Goal: Information Seeking & Learning: Learn about a topic

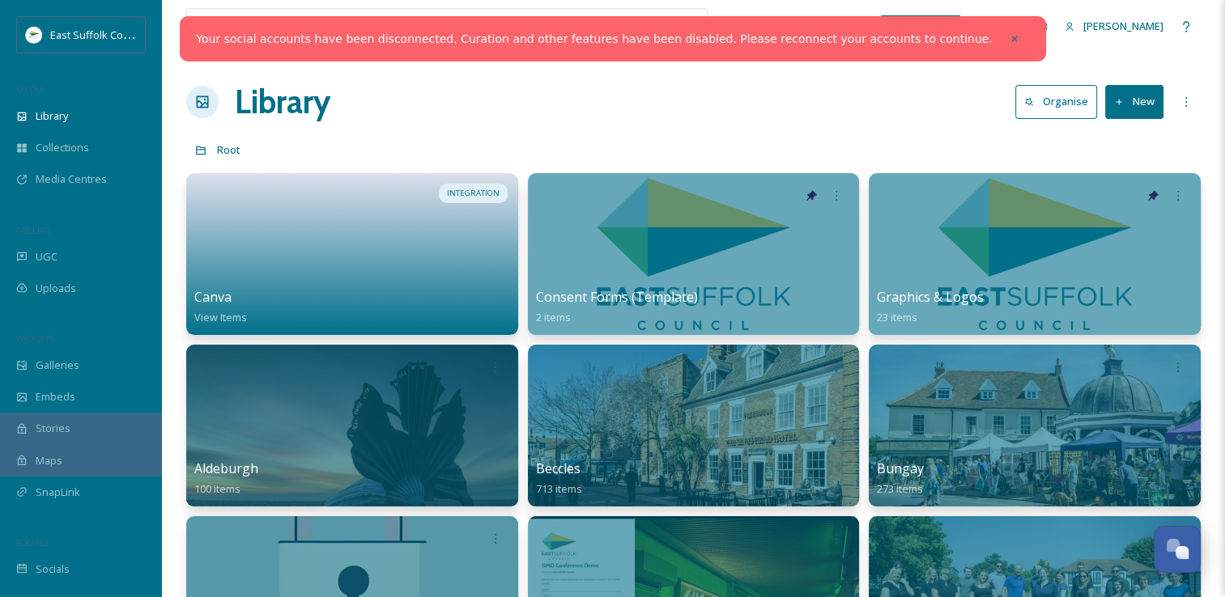
scroll to position [7138, 0]
click at [1011, 36] on icon at bounding box center [1014, 39] width 6 height 6
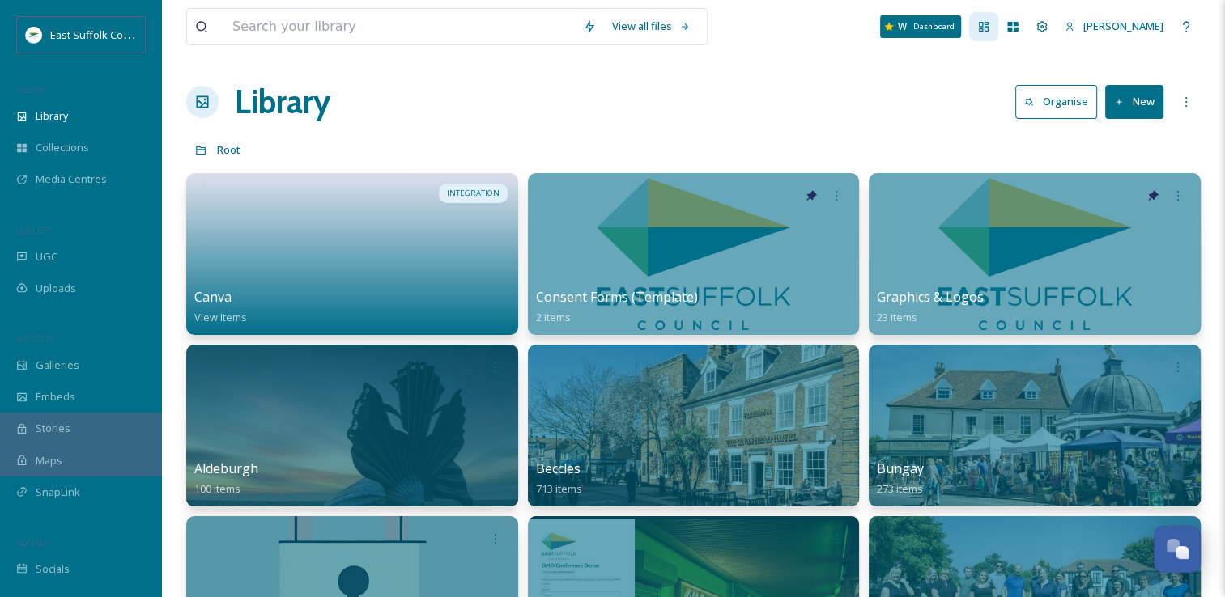
click at [990, 28] on icon at bounding box center [983, 26] width 13 height 13
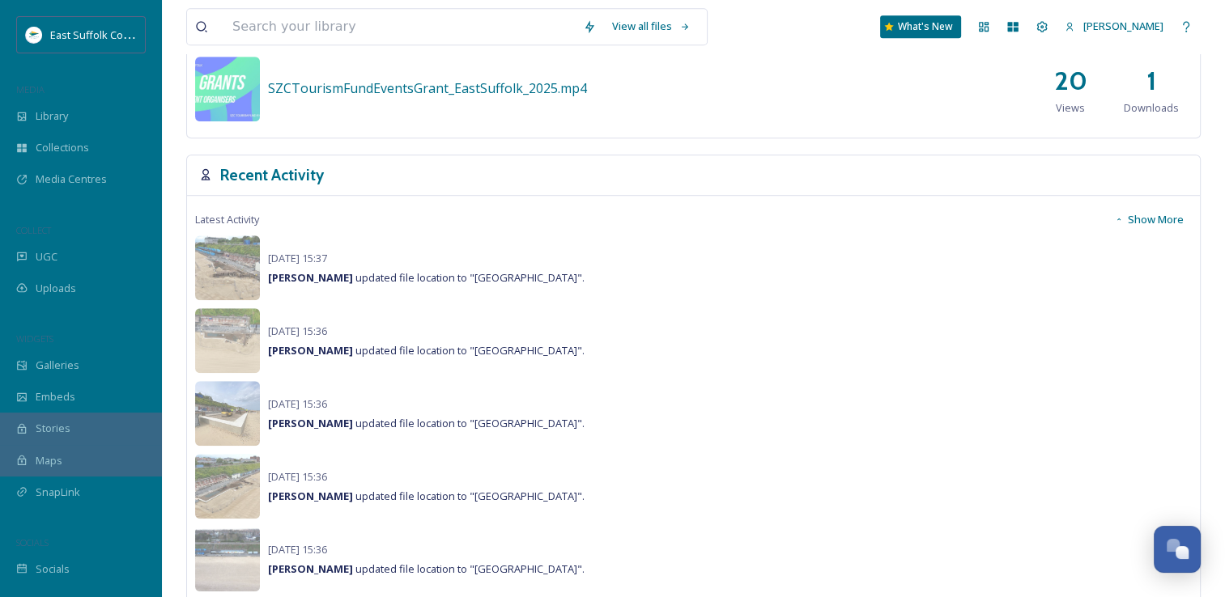
scroll to position [1133, 0]
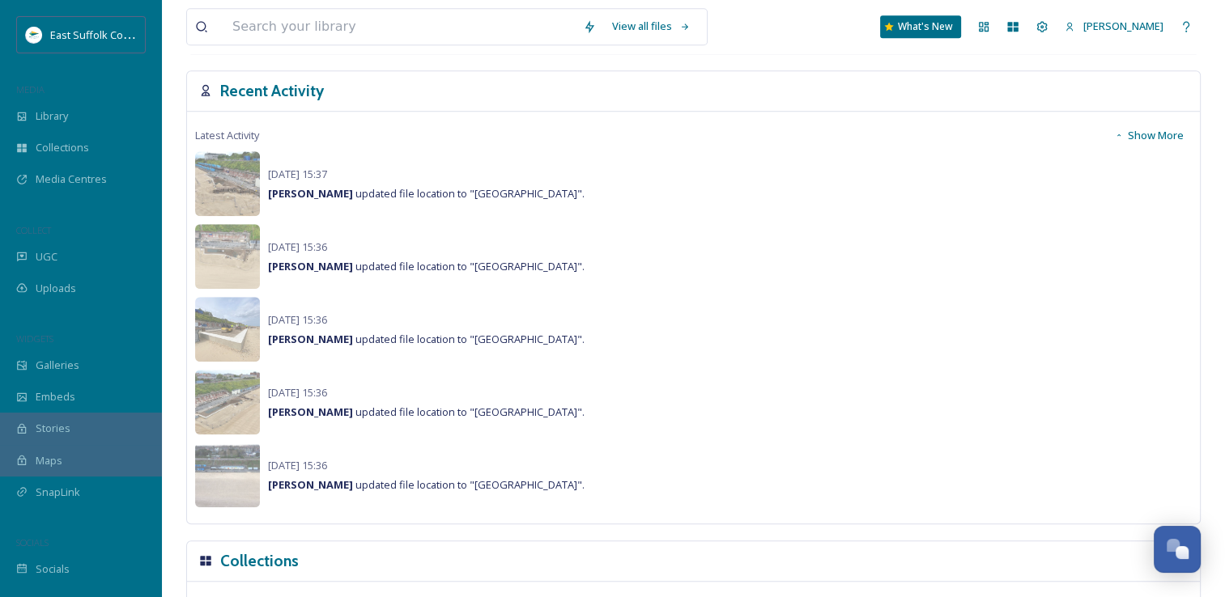
click at [1170, 130] on button "Show More" at bounding box center [1149, 136] width 86 height 32
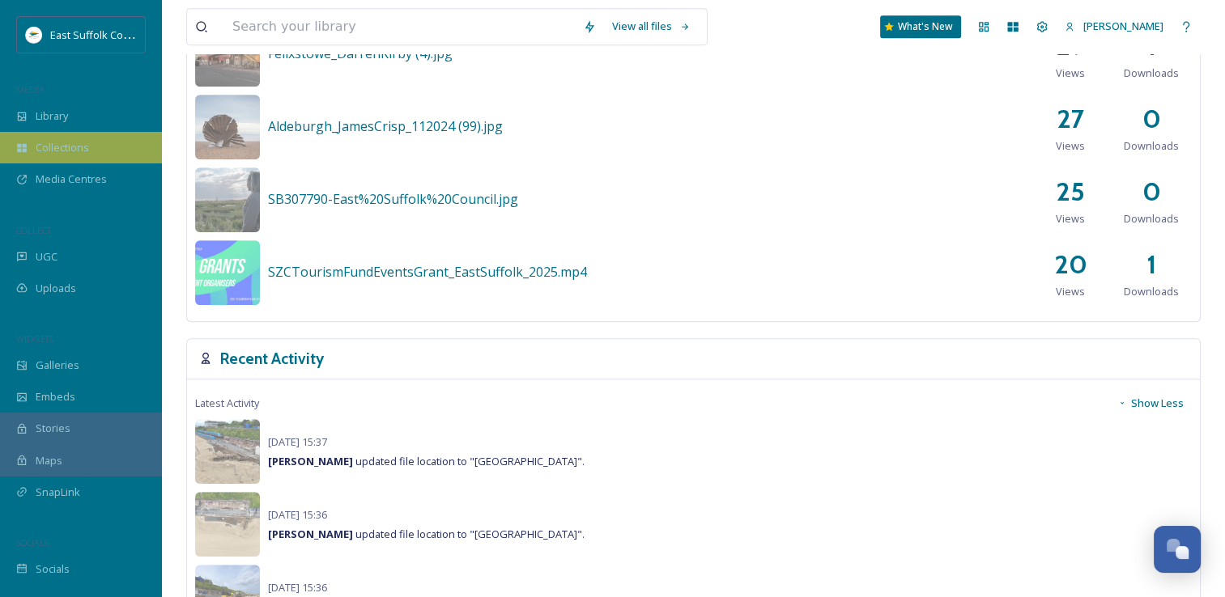
scroll to position [694, 0]
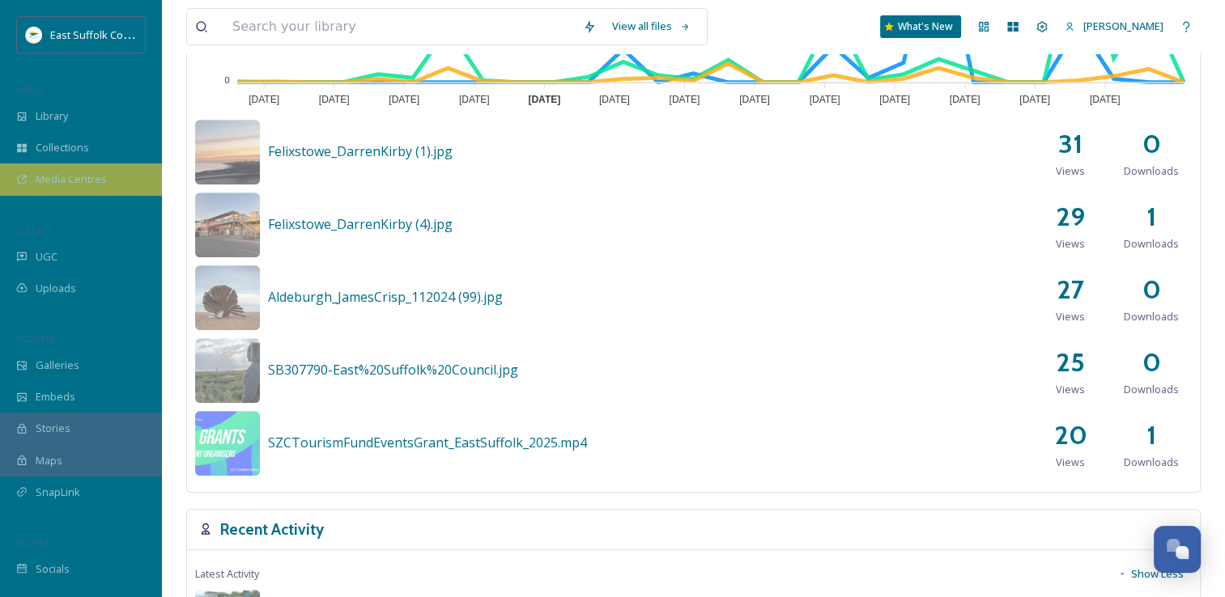
click at [44, 185] on span "Media Centres" at bounding box center [71, 179] width 71 height 15
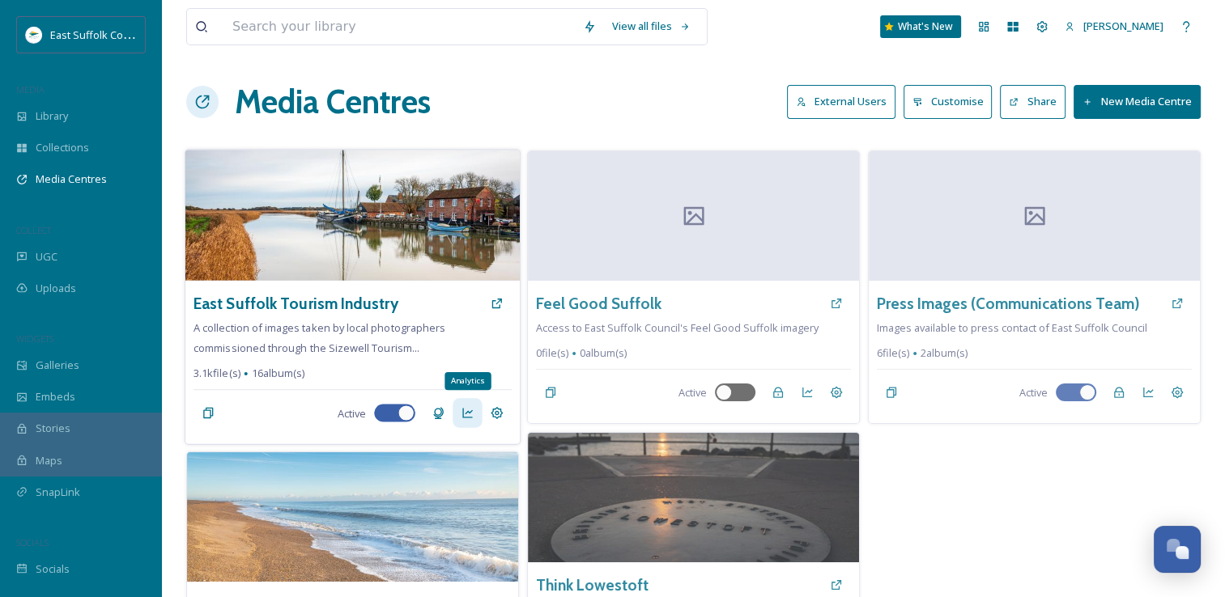
click at [469, 413] on icon at bounding box center [467, 413] width 13 height 13
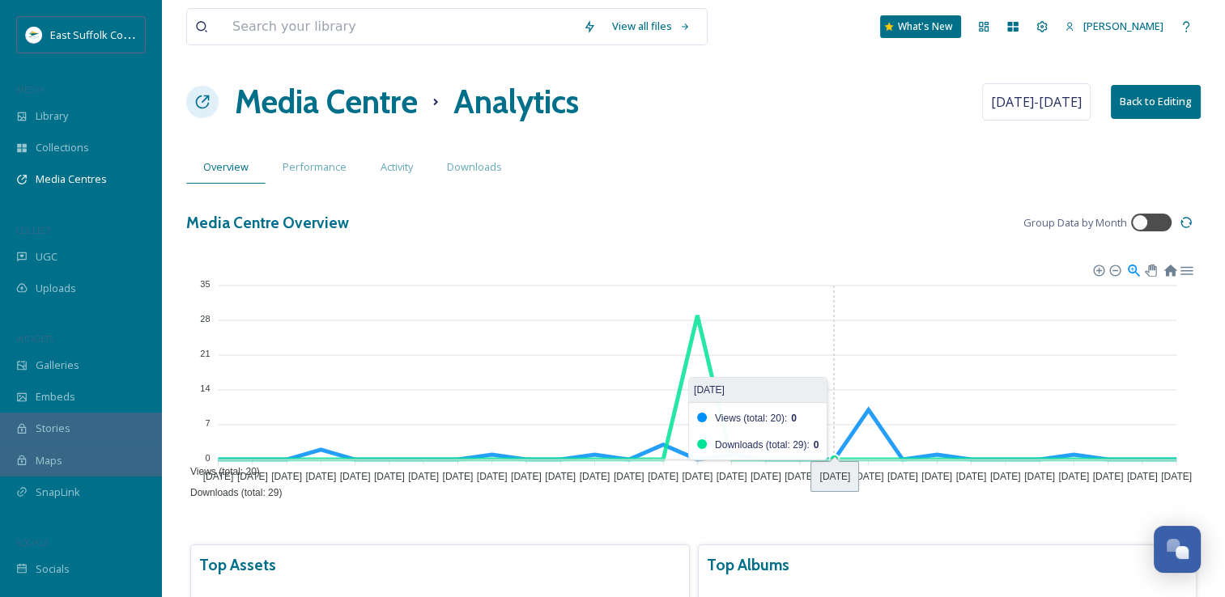
click at [822, 297] on foreignobject "Views (total: 20) Downloads (total: 29)" at bounding box center [693, 382] width 1014 height 243
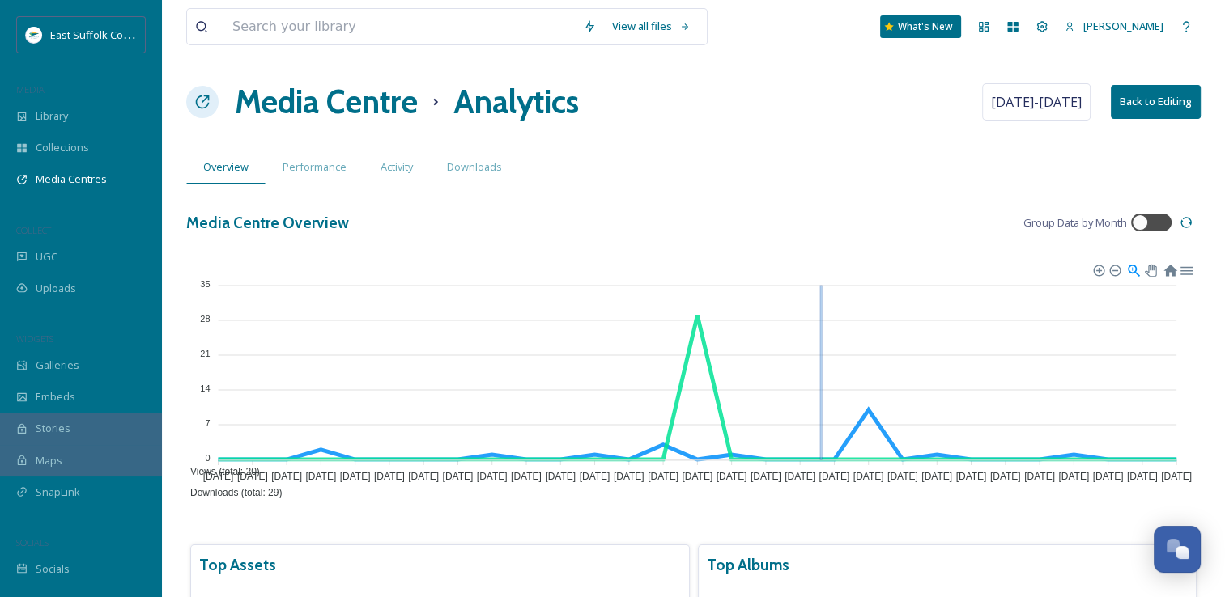
click at [70, 173] on span "Media Centres" at bounding box center [71, 179] width 71 height 15
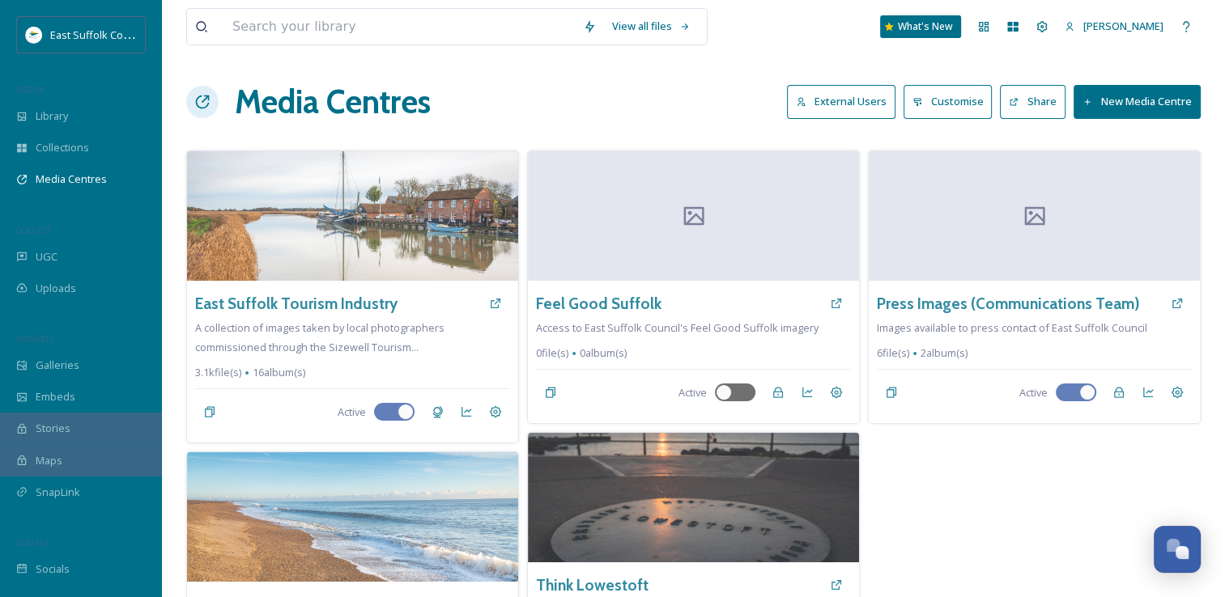
click at [830, 116] on button "External Users" at bounding box center [841, 101] width 108 height 33
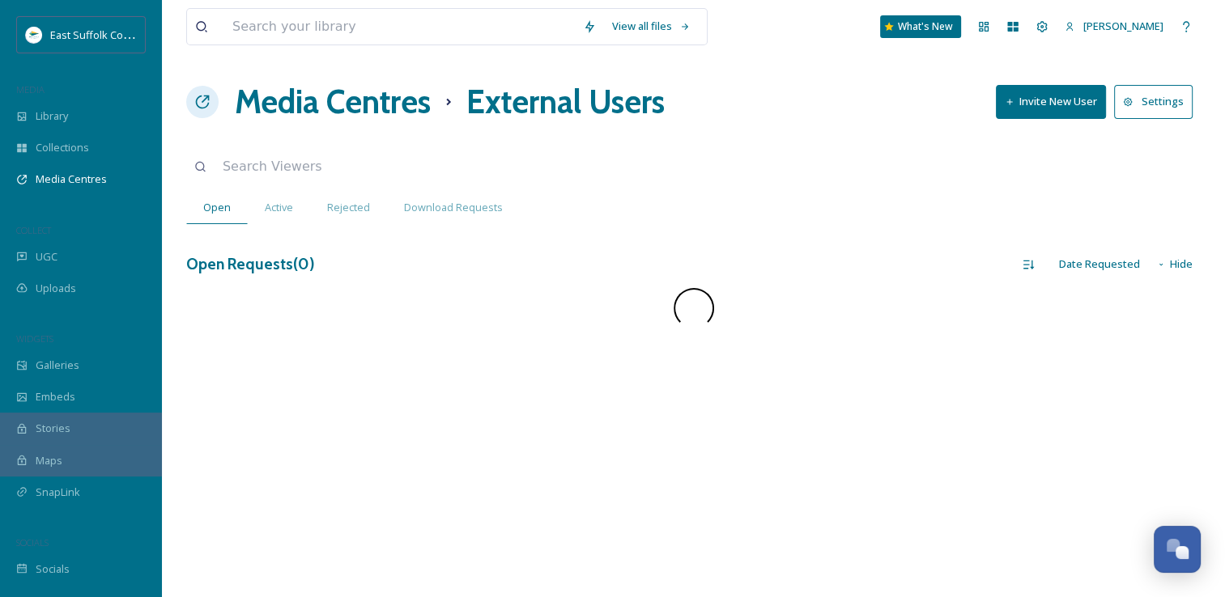
click at [831, 110] on div "Media Centres External Users Invite New User Settings" at bounding box center [693, 102] width 1014 height 49
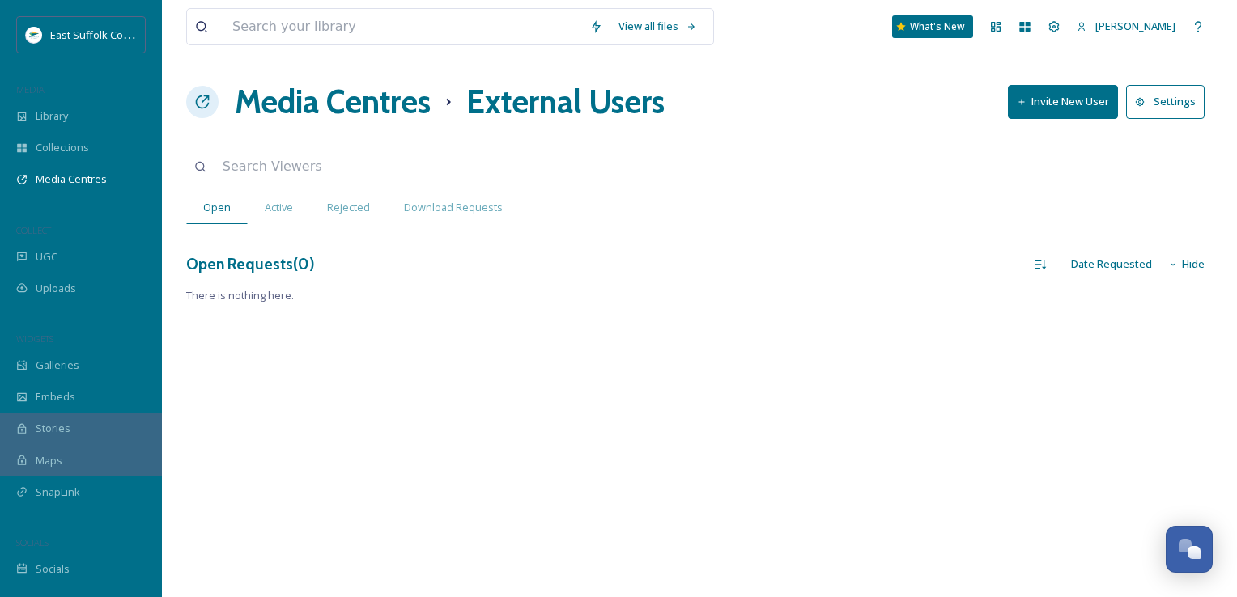
click at [353, 107] on h1 "Media Centres" at bounding box center [333, 102] width 196 height 49
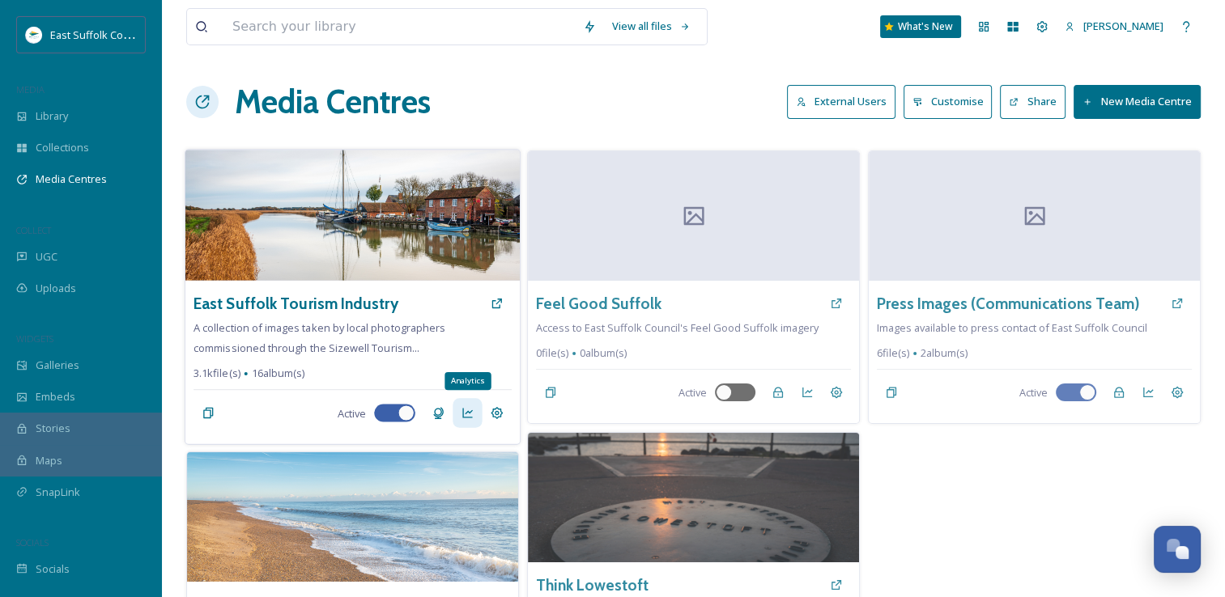
click at [465, 414] on icon at bounding box center [467, 413] width 13 height 13
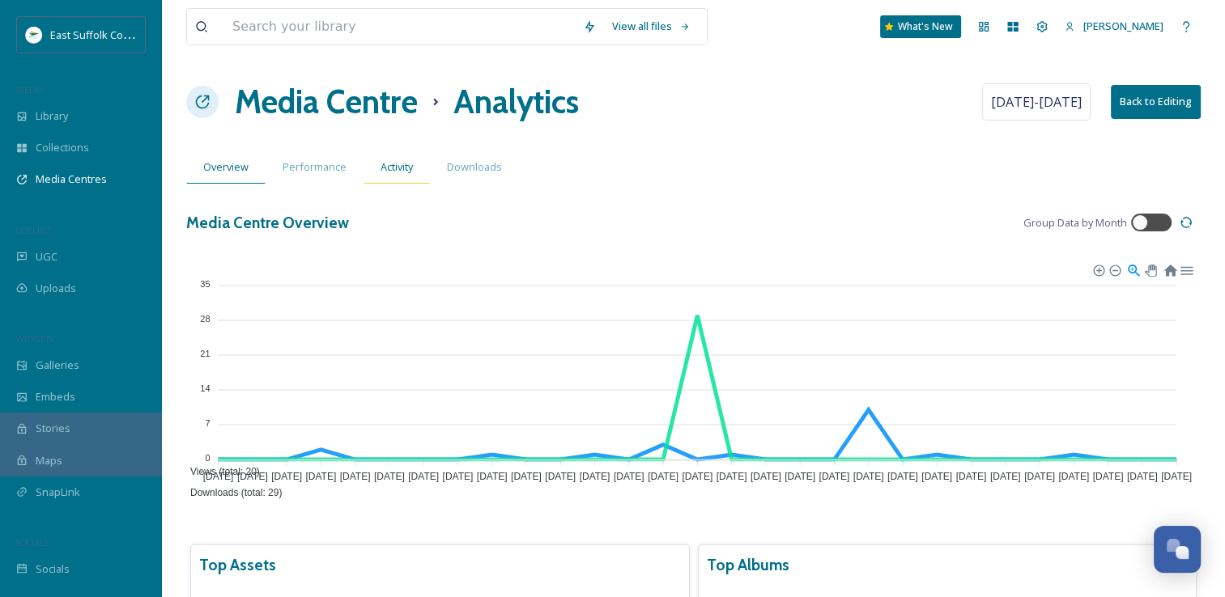
click at [410, 161] on span "Activity" at bounding box center [396, 166] width 32 height 15
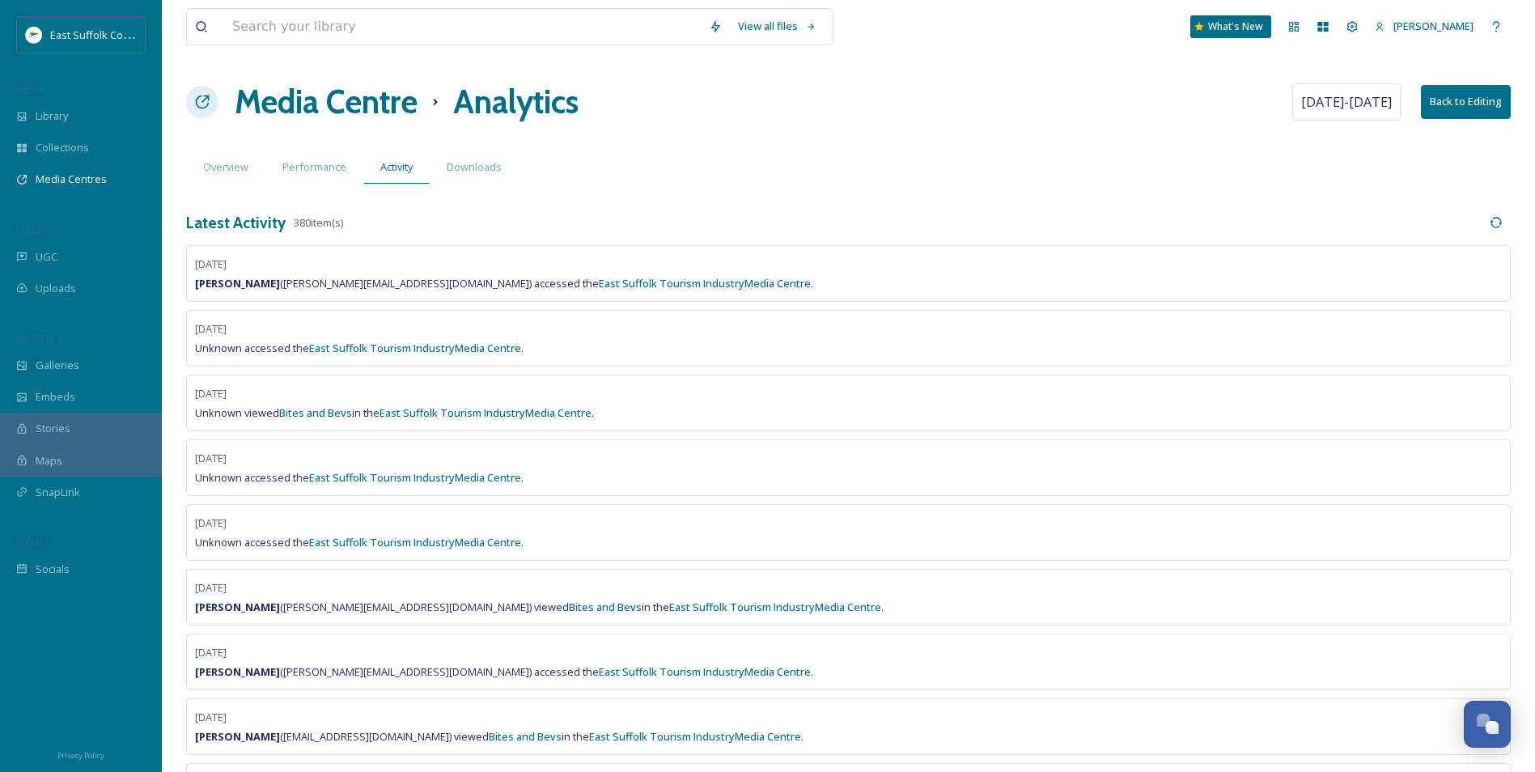
scroll to position [7098, 0]
click at [267, 164] on div "Performance" at bounding box center [314, 167] width 98 height 33
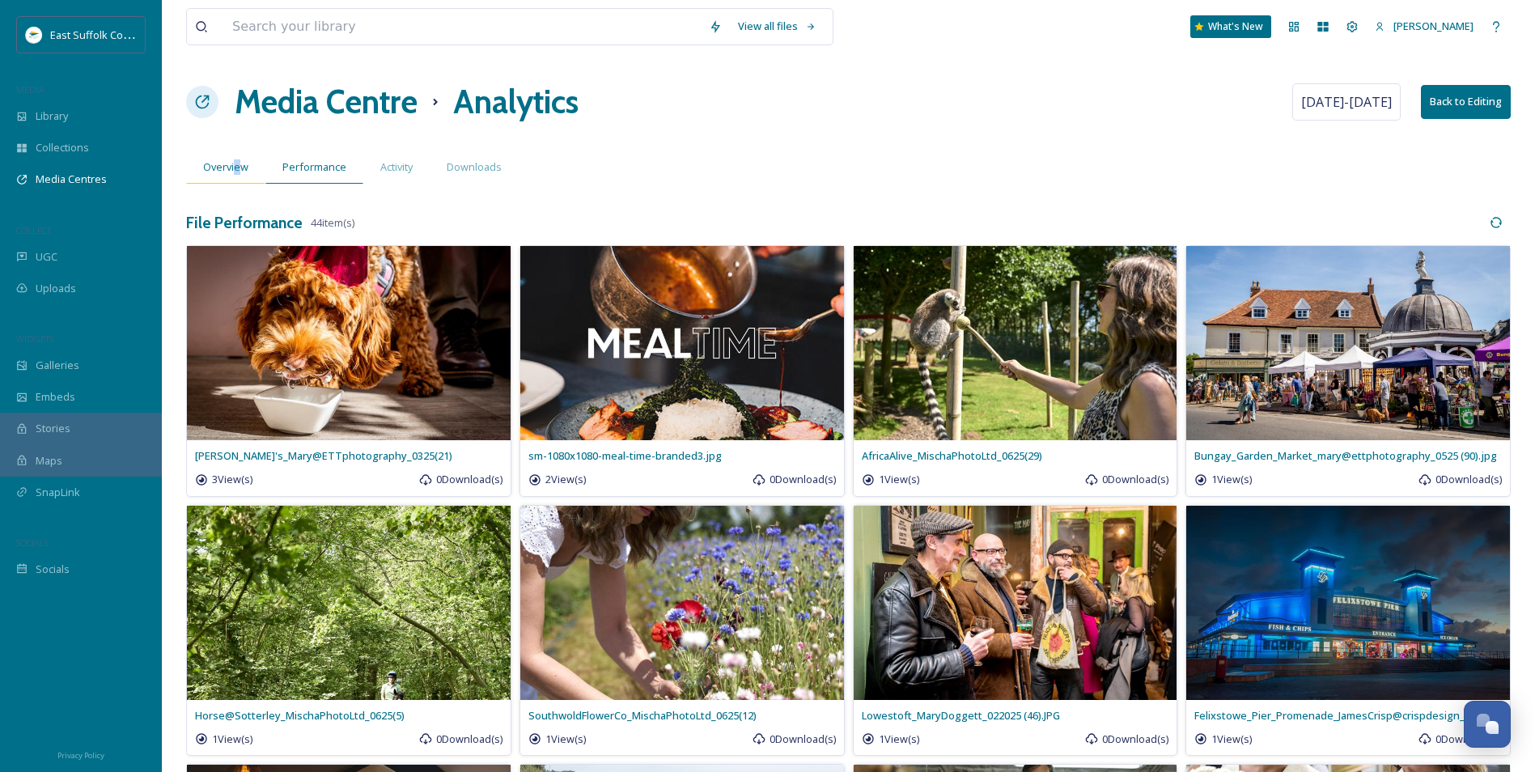
click at [236, 164] on span "Overview" at bounding box center [225, 166] width 45 height 15
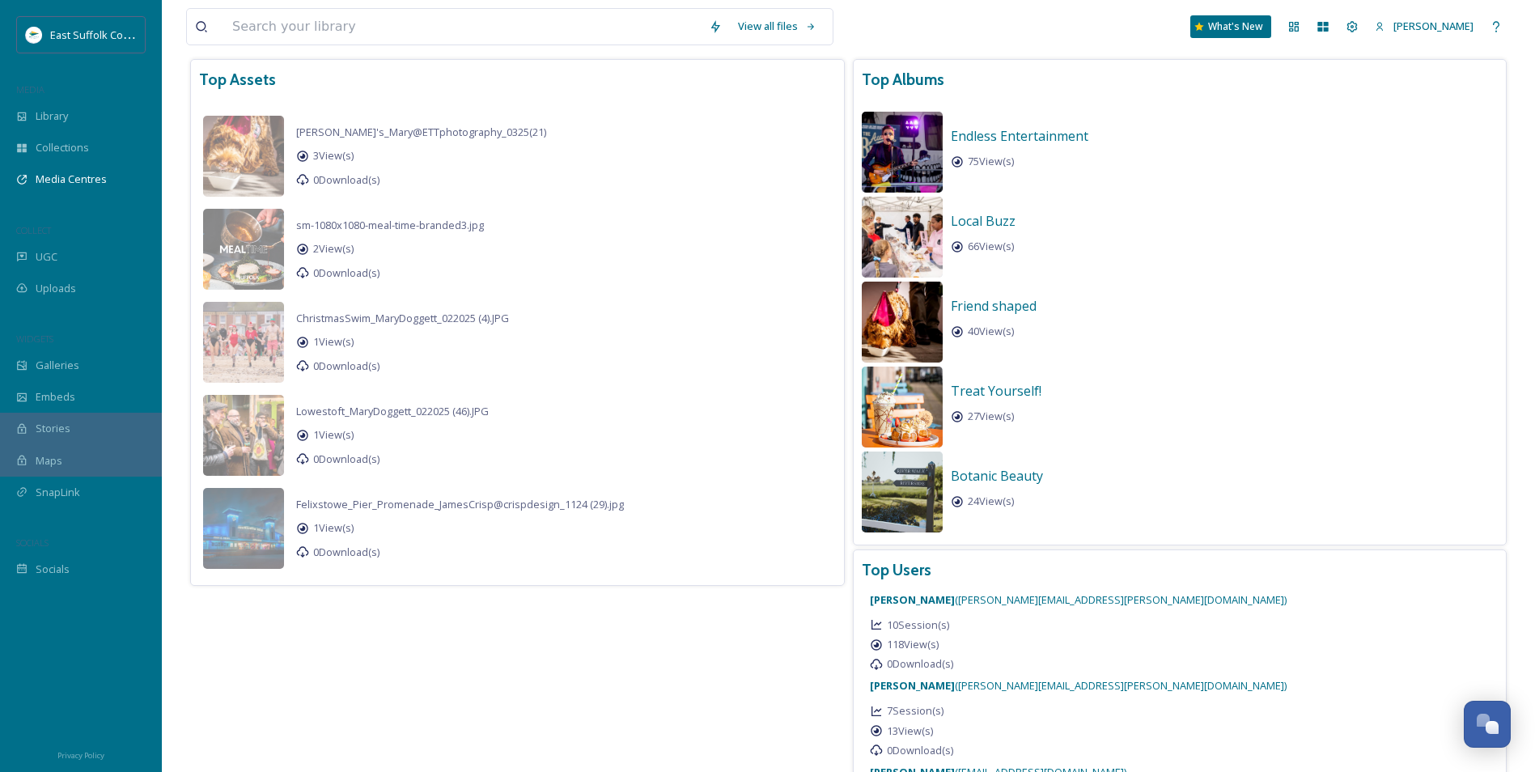
scroll to position [405, 0]
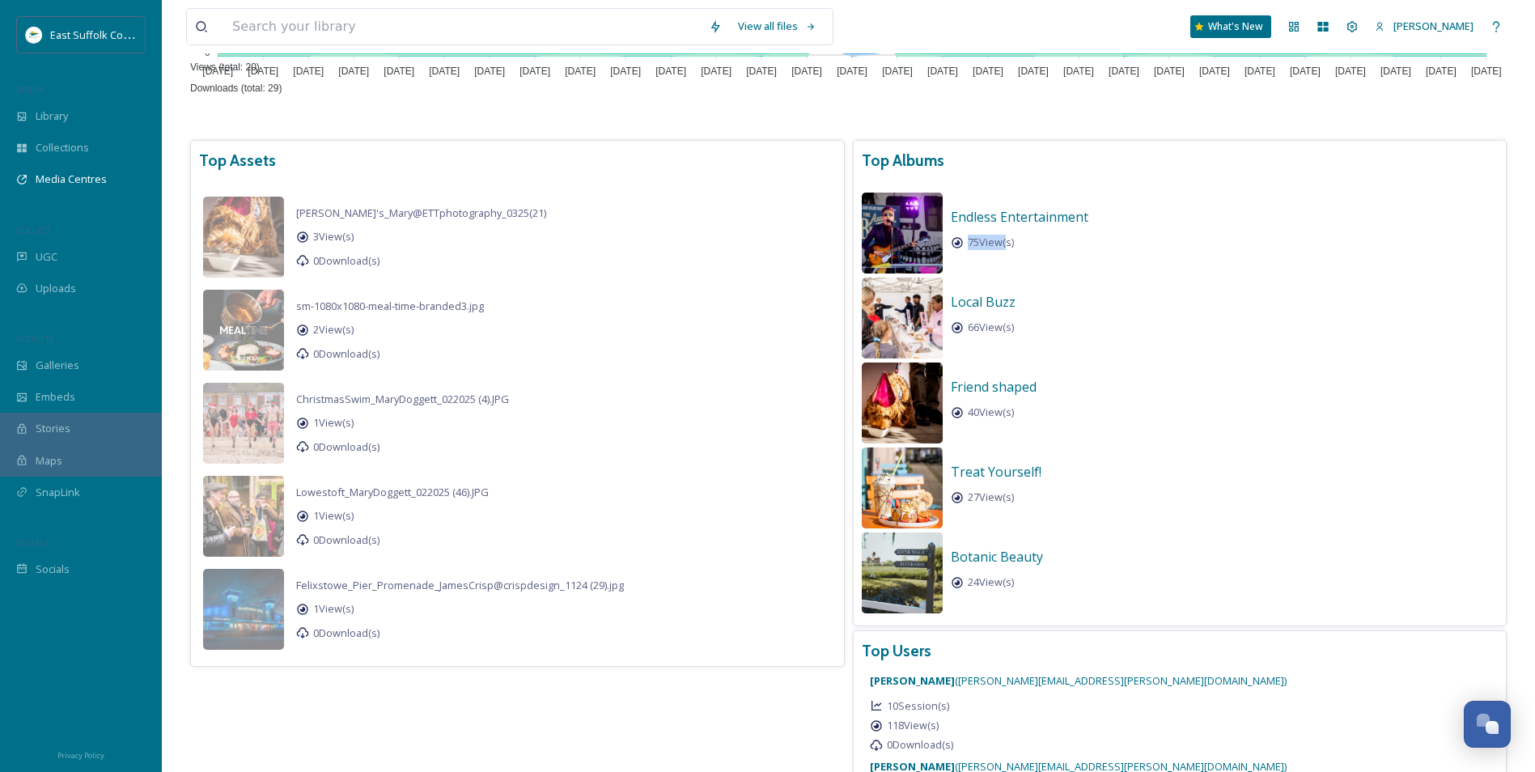
drag, startPoint x: 1029, startPoint y: 244, endPoint x: 1064, endPoint y: 243, distance: 34.8
click at [1014, 243] on span "75 View(s)" at bounding box center [991, 242] width 46 height 15
click at [812, 597] on div "Top Assets image/jpeg 2000 x 1333 [PERSON_NAME]'s_Mary@ETTphotography_0325(21) …" at bounding box center [848, 625] width 1325 height 979
click at [80, 117] on div "Library" at bounding box center [81, 116] width 162 height 32
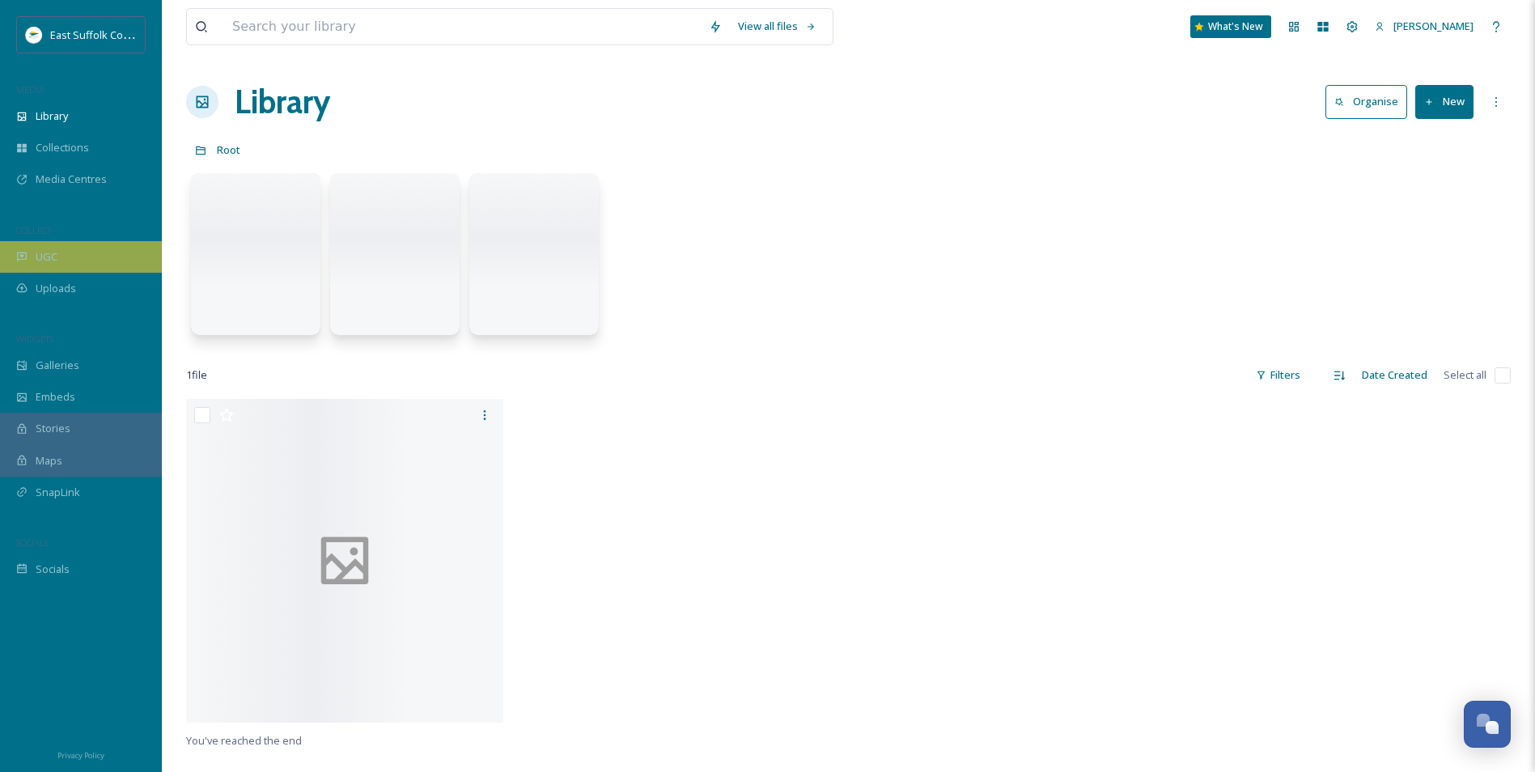
click at [63, 265] on div "UGC" at bounding box center [81, 257] width 162 height 32
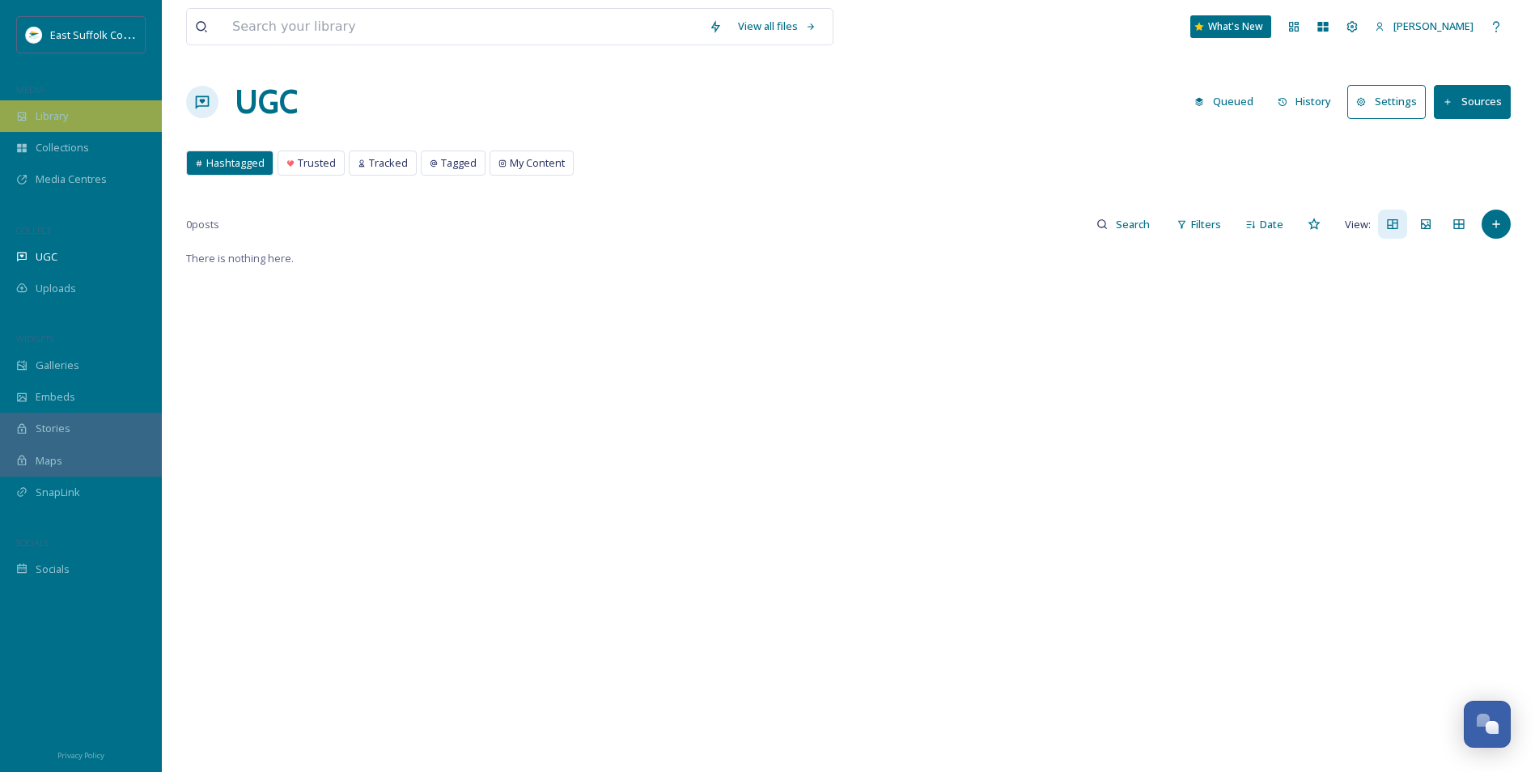
click at [105, 113] on div "Library" at bounding box center [81, 116] width 162 height 32
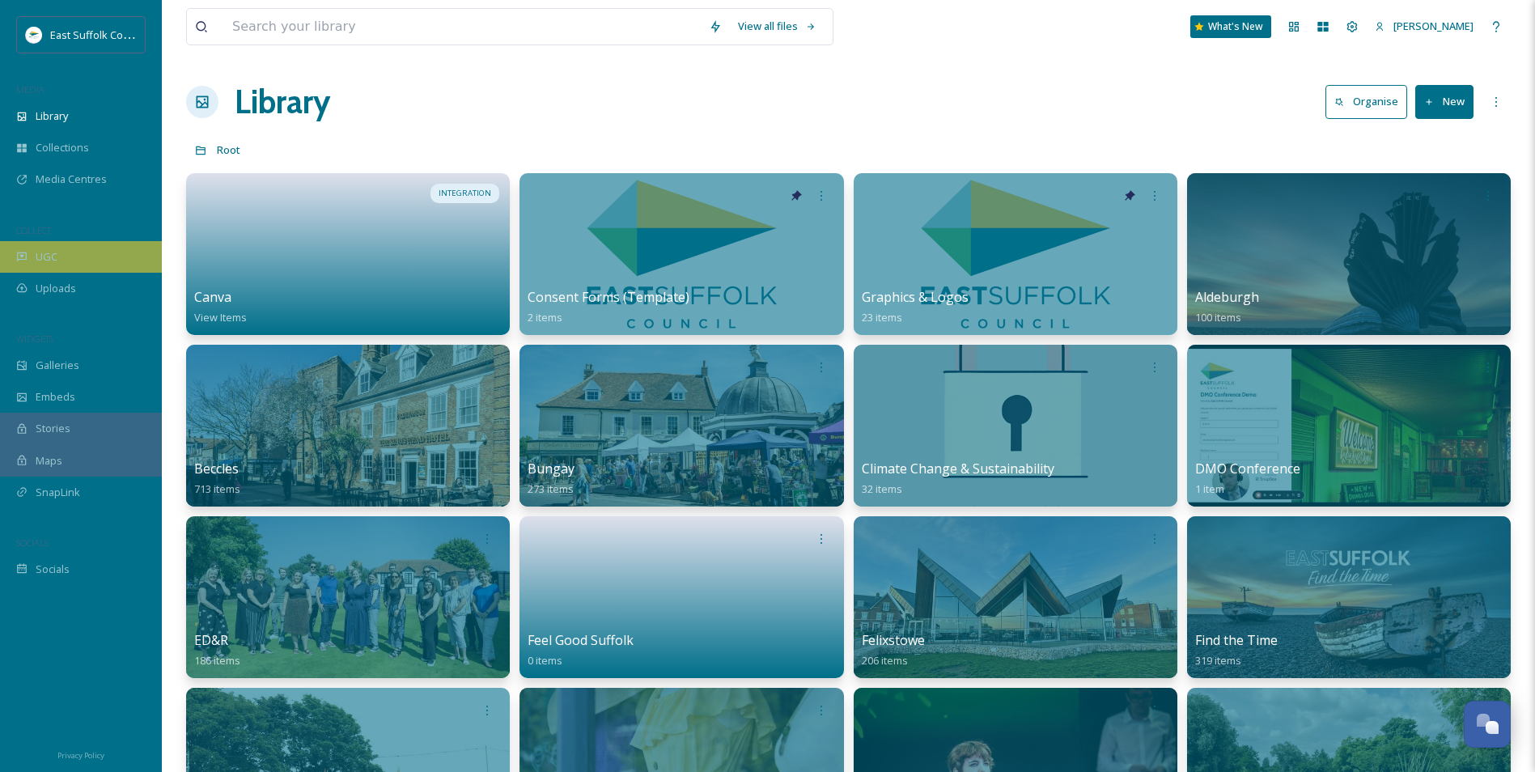
click at [66, 258] on div "UGC" at bounding box center [81, 257] width 162 height 32
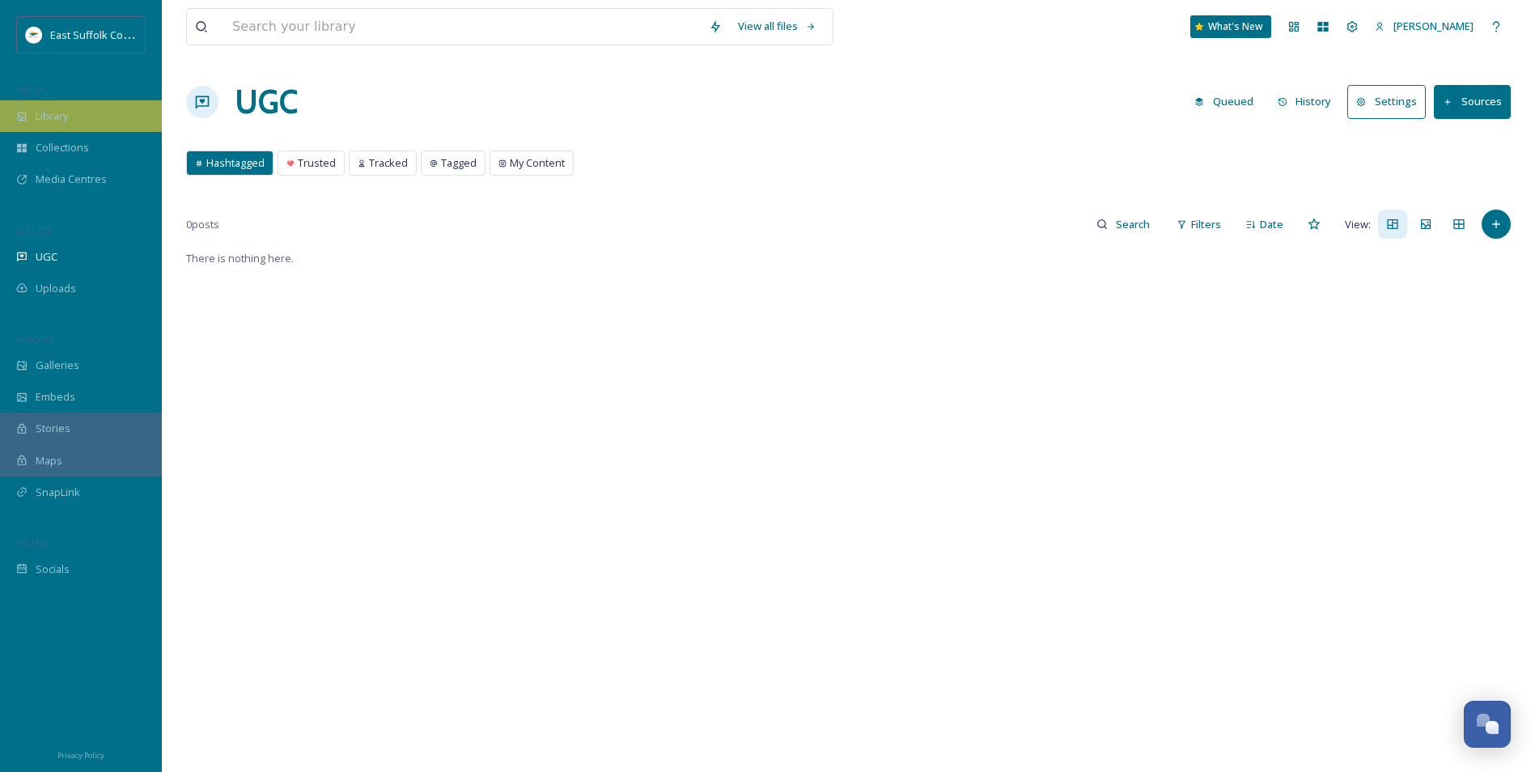
click at [42, 121] on span "Library" at bounding box center [52, 115] width 32 height 15
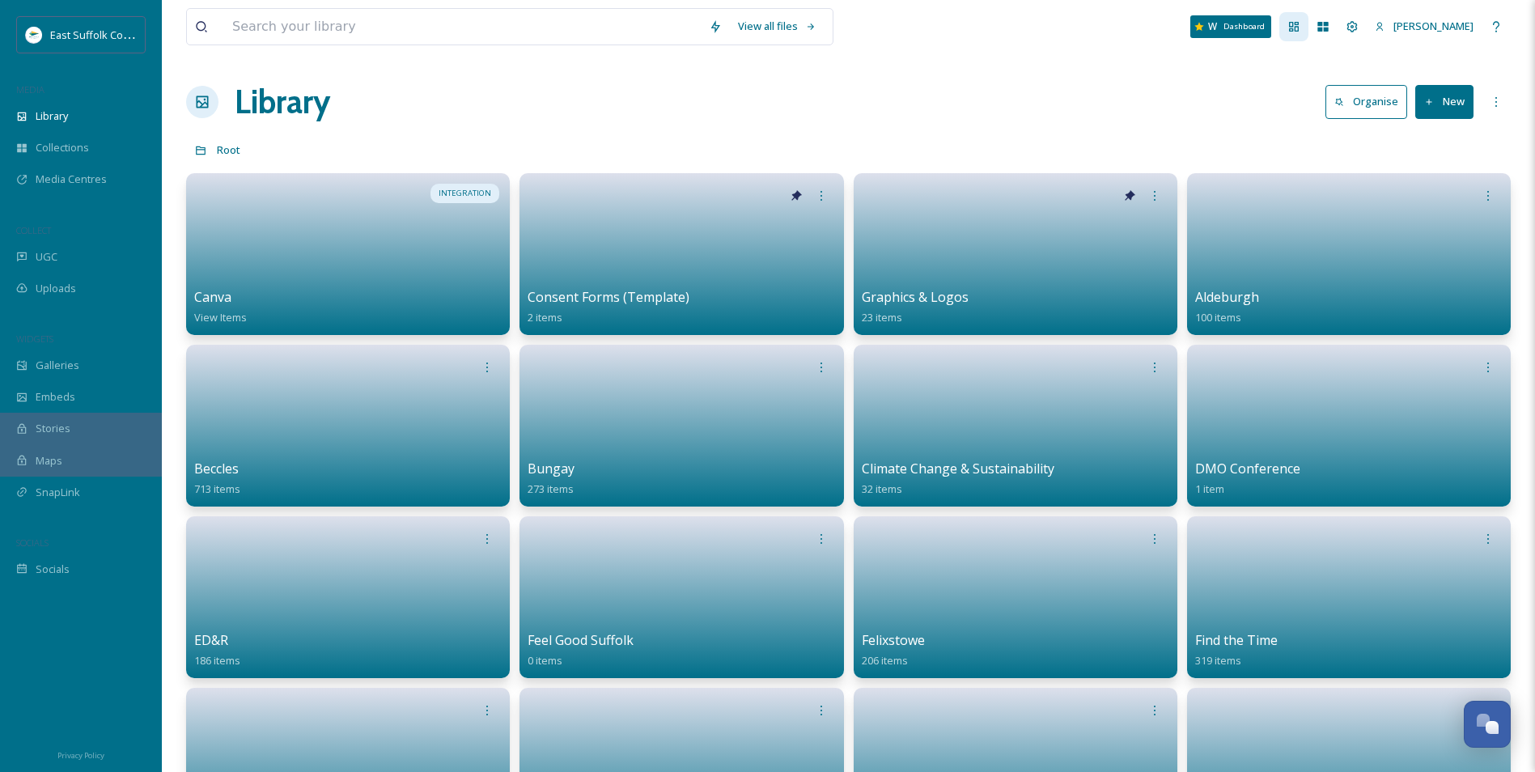
click at [1236, 30] on icon at bounding box center [1294, 26] width 13 height 13
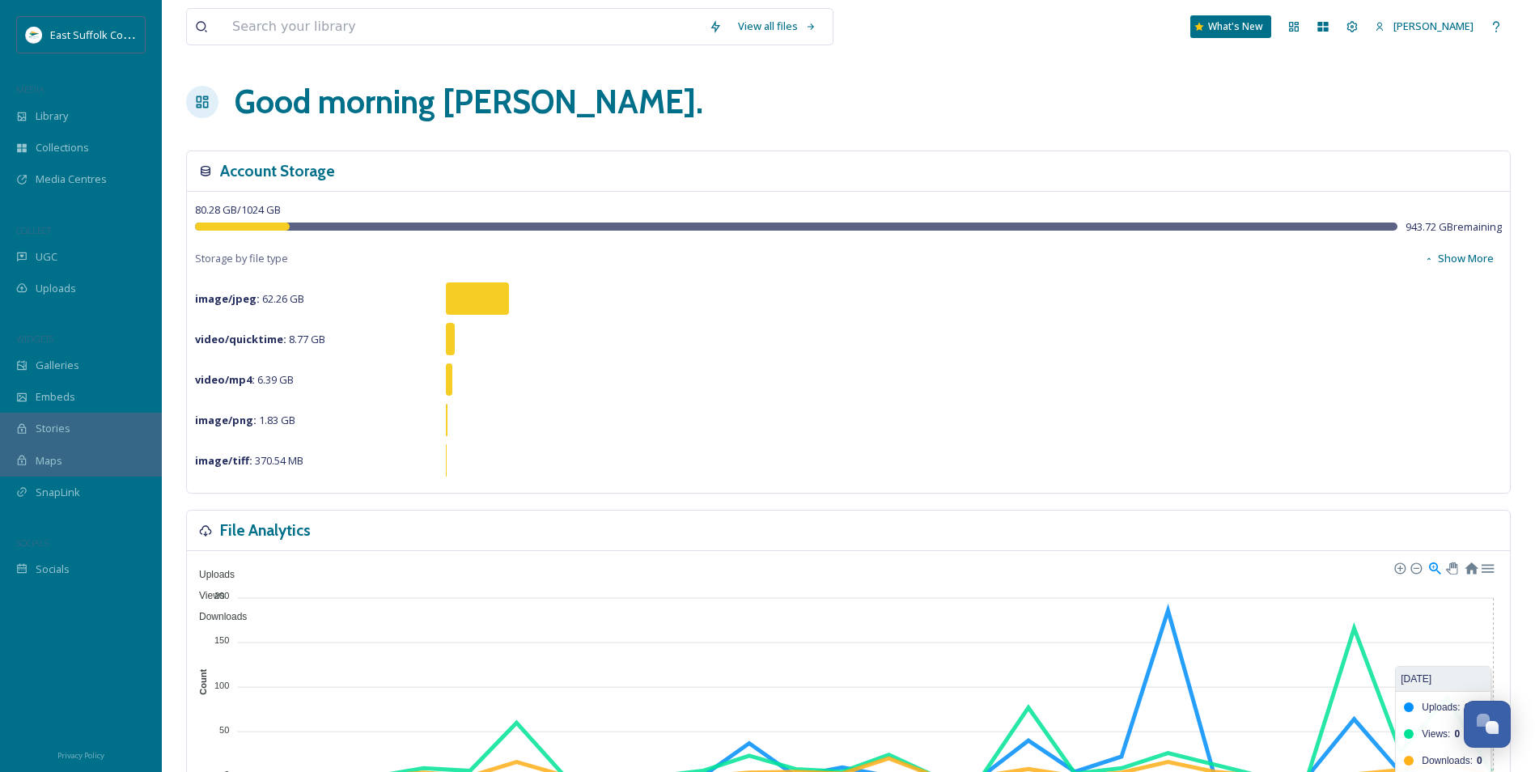
scroll to position [162, 0]
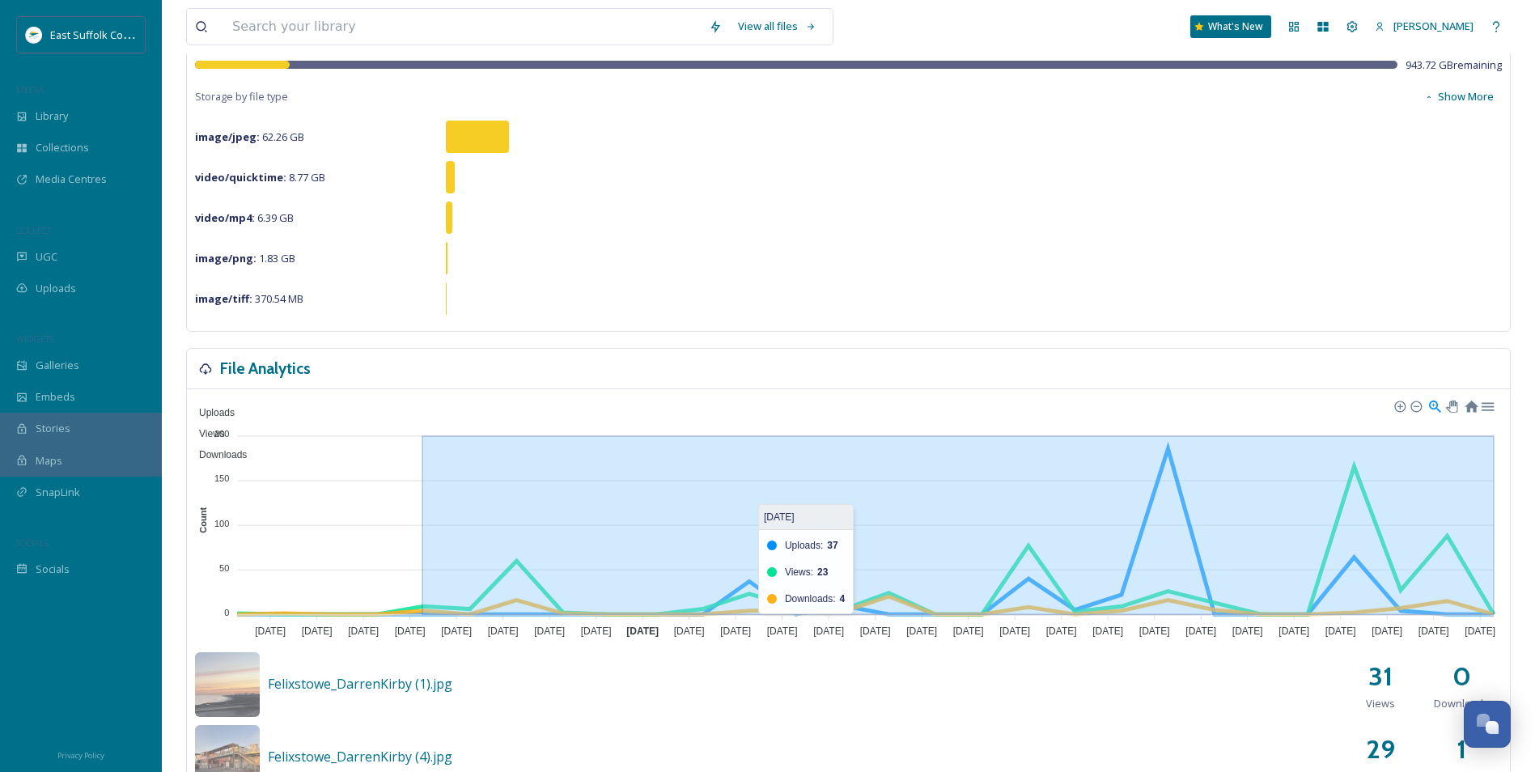
drag, startPoint x: 423, startPoint y: 541, endPoint x: 1497, endPoint y: 614, distance: 1076.6
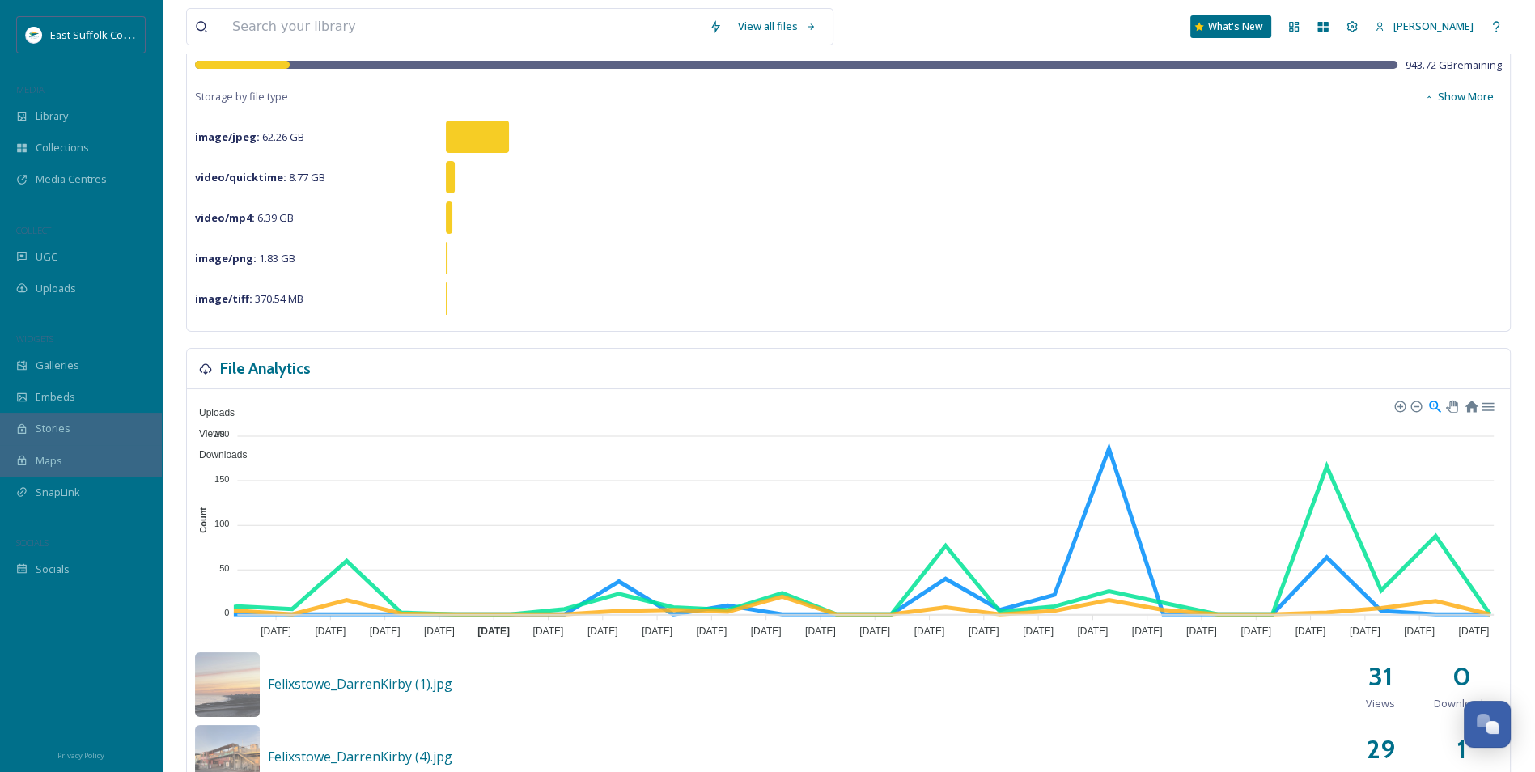
scroll to position [7106, 0]
